Goal: Information Seeking & Learning: Understand process/instructions

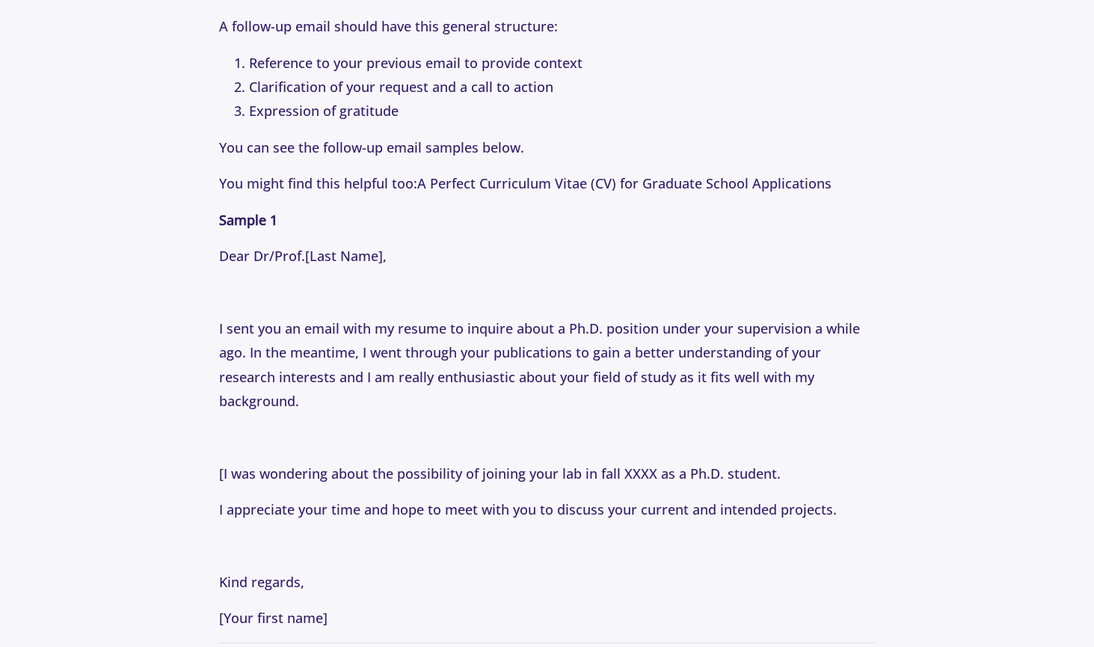
scroll to position [1782, 0]
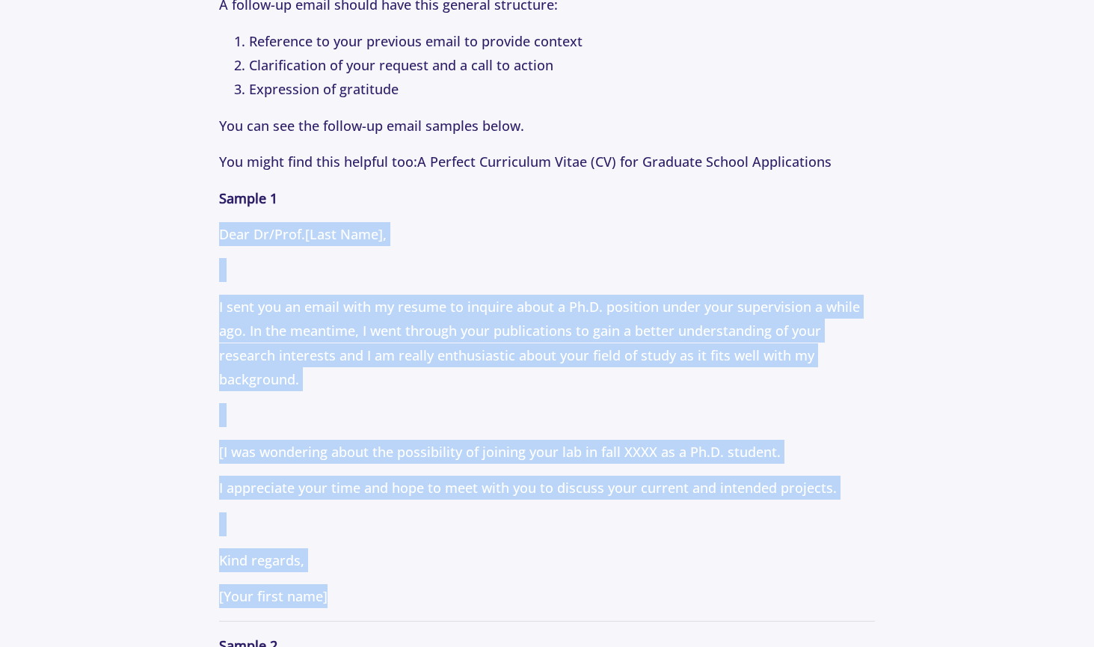
drag, startPoint x: 331, startPoint y: 595, endPoint x: 207, endPoint y: 228, distance: 387.4
copy p "Dear Dr/Prof. [Last Name] , I sent you an email with my resume to inquire about…"
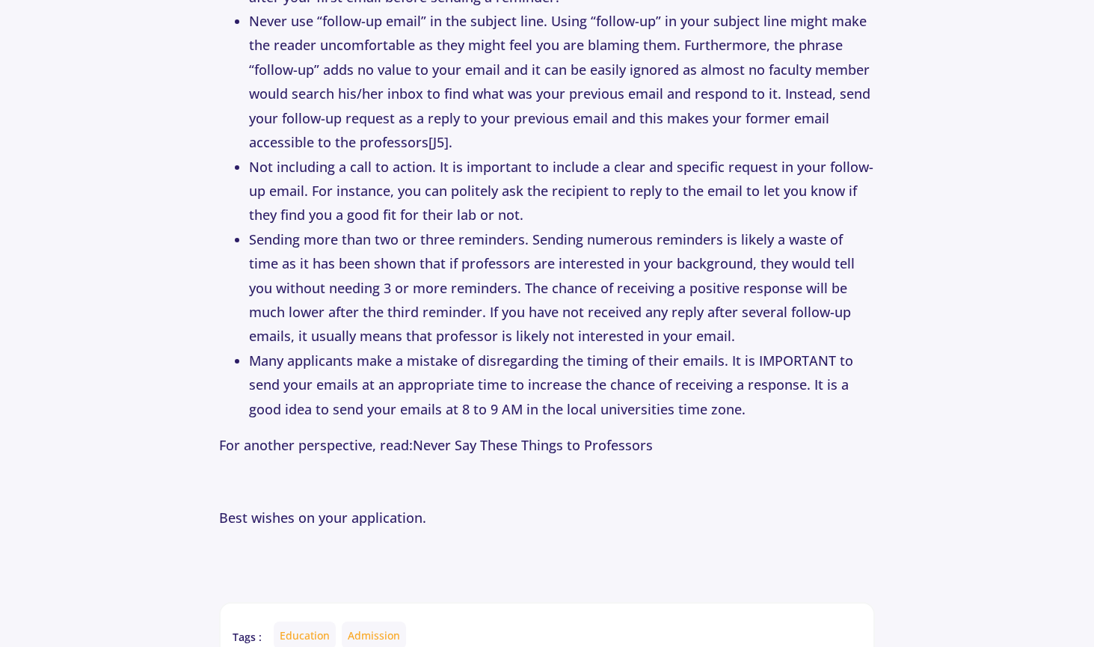
scroll to position [3574, 0]
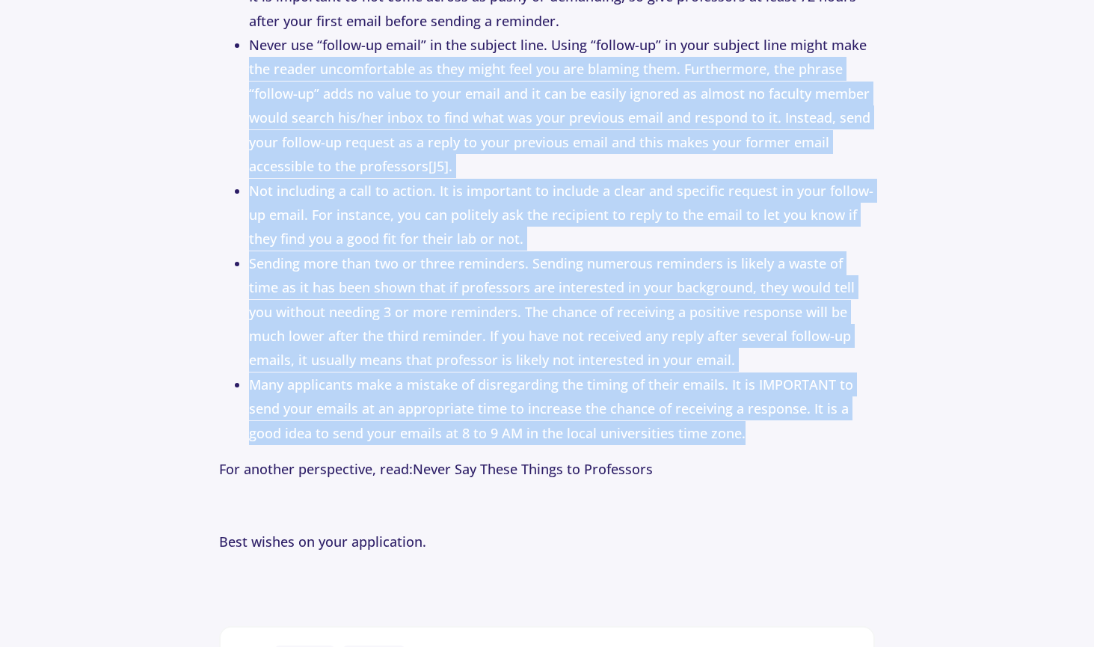
drag, startPoint x: 746, startPoint y: 436, endPoint x: 46, endPoint y: 76, distance: 787.0
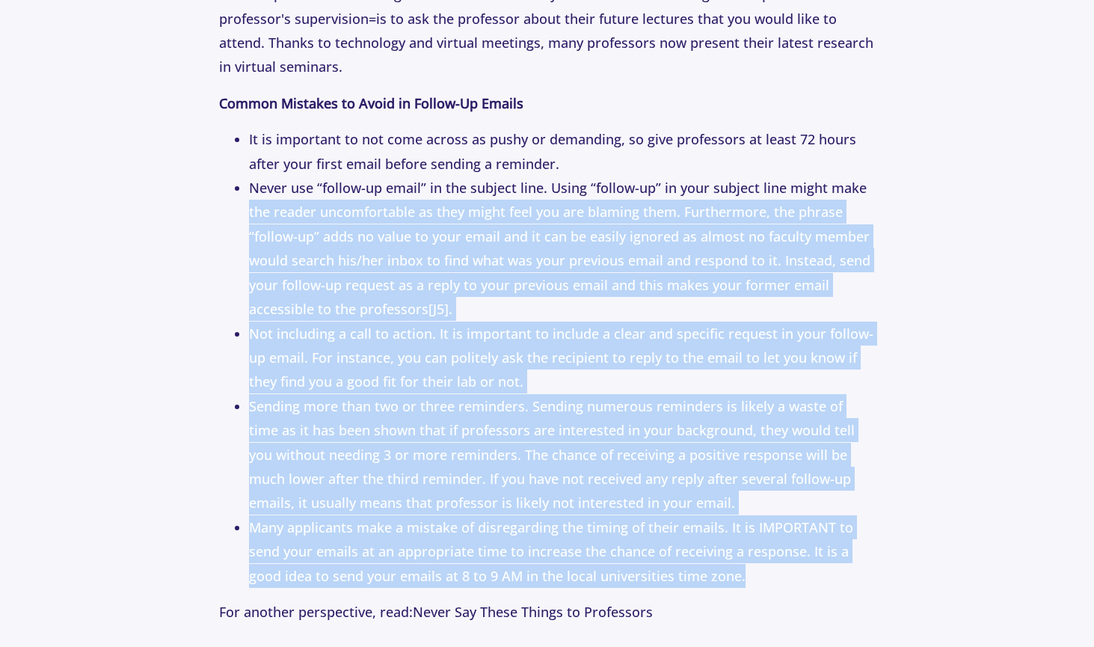
scroll to position [3430, 0]
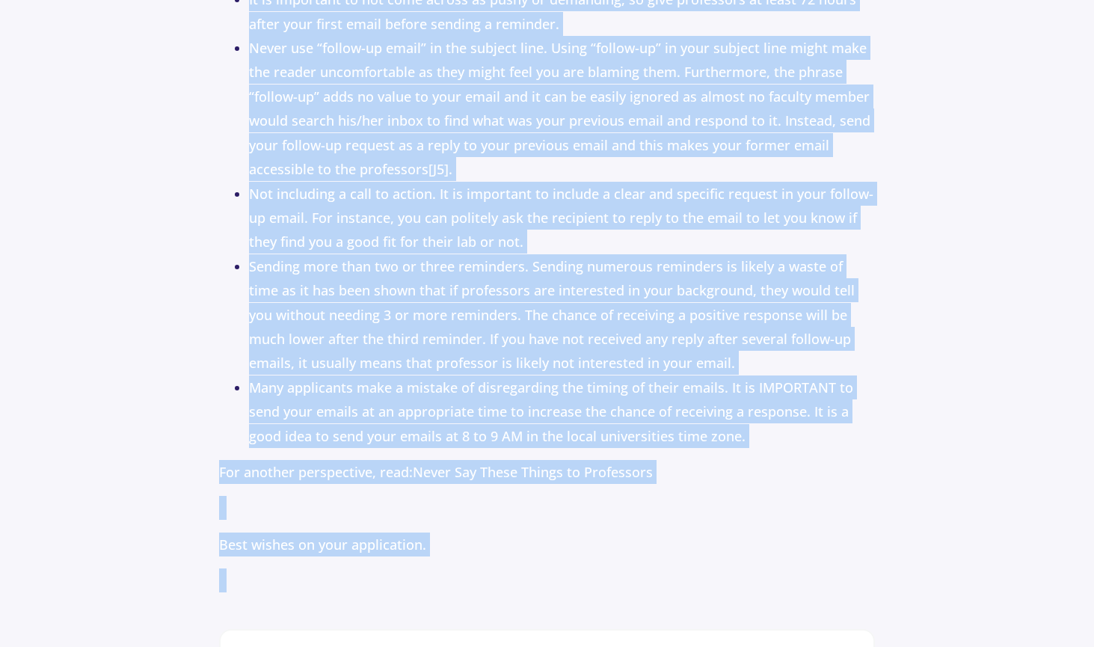
scroll to position [3604, 0]
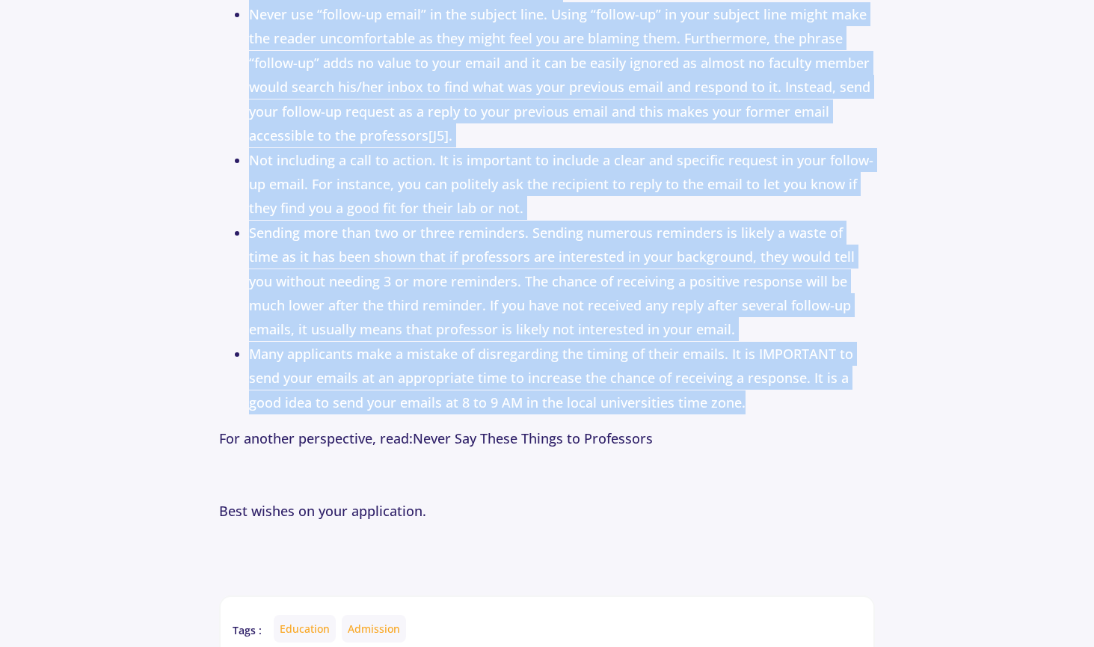
drag, startPoint x: 227, startPoint y: 136, endPoint x: 772, endPoint y: 407, distance: 609.3
click at [772, 407] on ul "It is important to not come across as pushy or demanding, so give professors at…" at bounding box center [547, 184] width 657 height 461
copy ul "Lo ip dolorsita co adi elit seddoe te incid ut laboreetd, ma aliq enimadmini ve…"
click at [374, 365] on li "Many applicants make a mistake of disregarding the timing of their emails. It i…" at bounding box center [562, 378] width 627 height 73
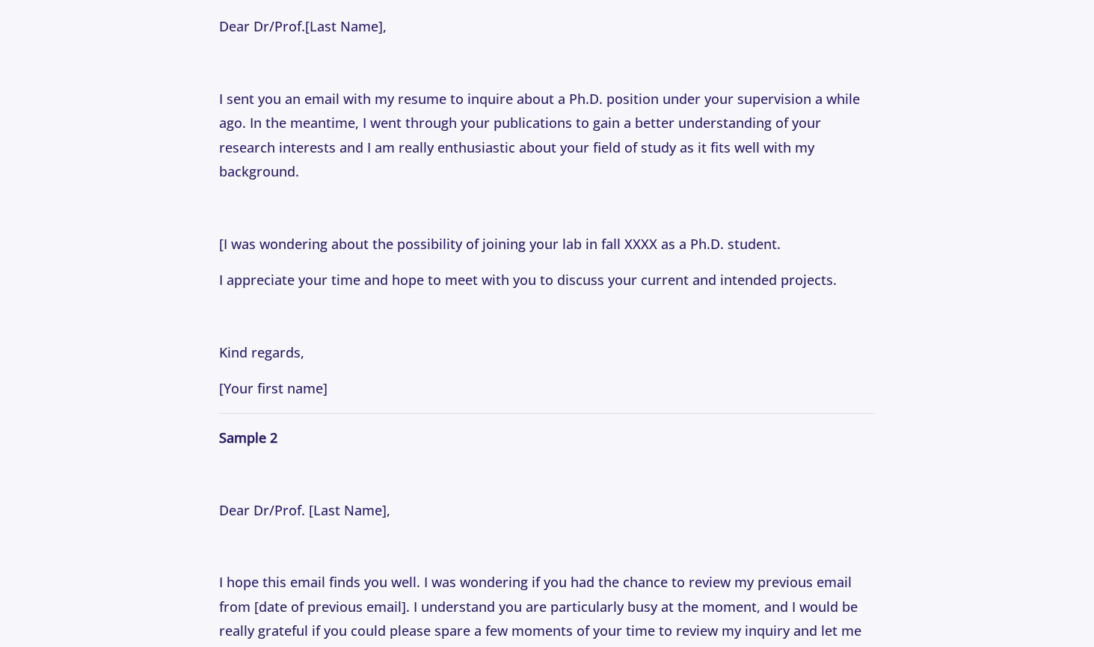
scroll to position [2098, 0]
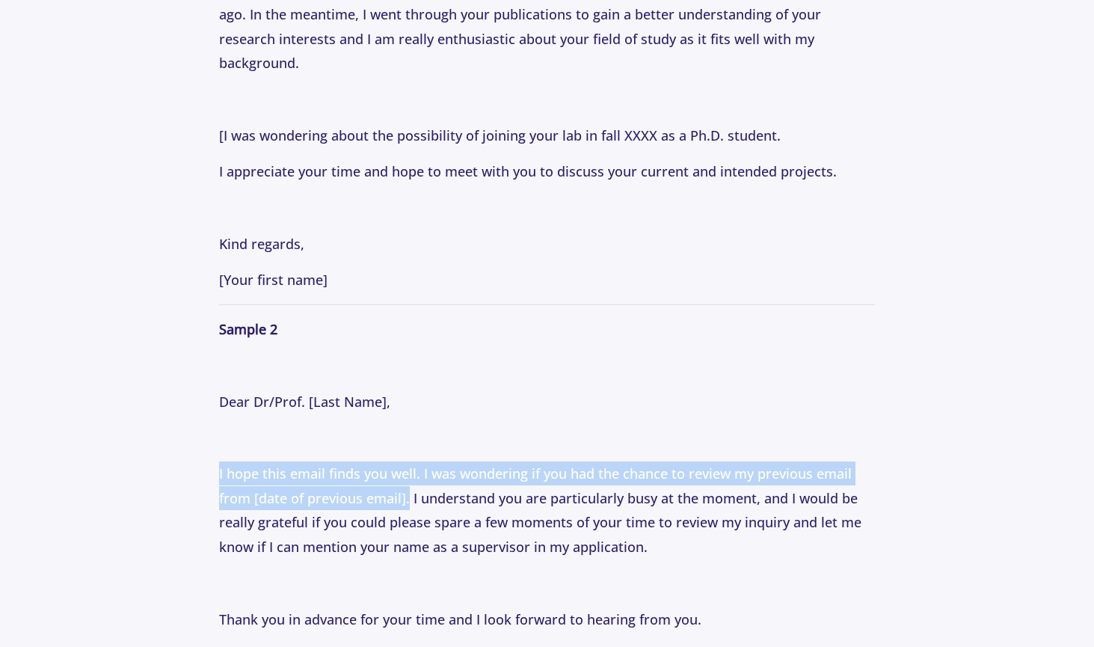
drag, startPoint x: 407, startPoint y: 499, endPoint x: 209, endPoint y: 462, distance: 200.8
click at [209, 462] on section "Tips [DATE] How to Email Professors: Following Up Professionally with Professor…" at bounding box center [547, 353] width 1094 height 4665
copy p "I hope this email finds you well. I was wondering if you had the chance to revi…"
